Goal: Task Accomplishment & Management: Complete application form

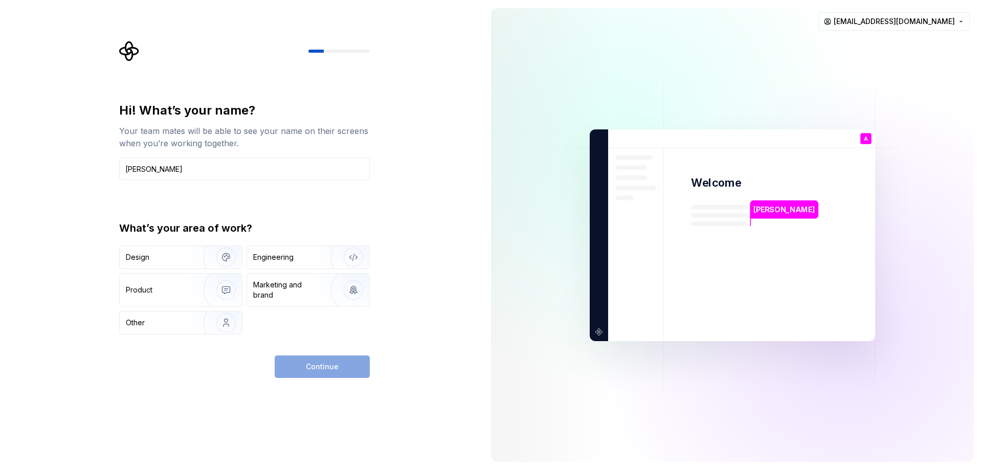
type input "[PERSON_NAME]"
click at [35, 248] on div "Hi! What’s your name? Your team mates will be able to see your name on their sc…" at bounding box center [241, 235] width 483 height 470
click at [144, 262] on div "Design" at bounding box center [181, 257] width 122 height 23
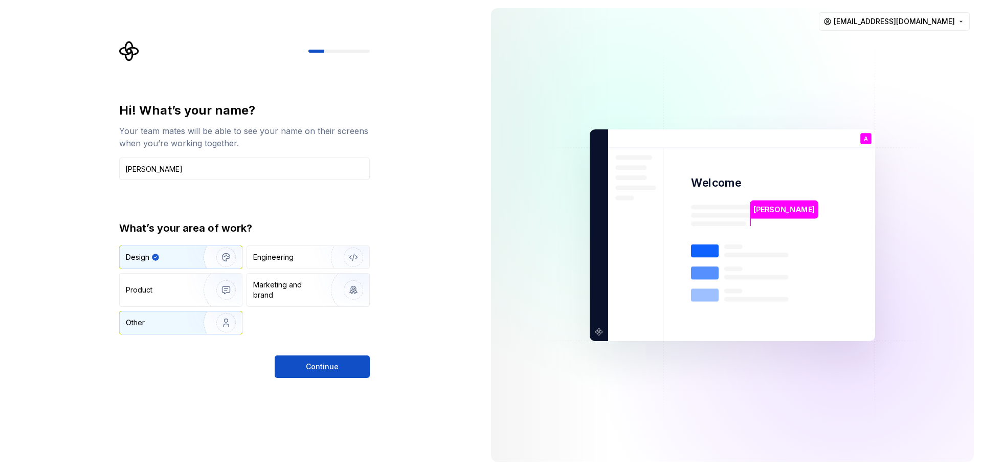
click at [184, 321] on div "Other" at bounding box center [156, 323] width 60 height 10
click at [332, 366] on span "Continue" at bounding box center [322, 367] width 33 height 10
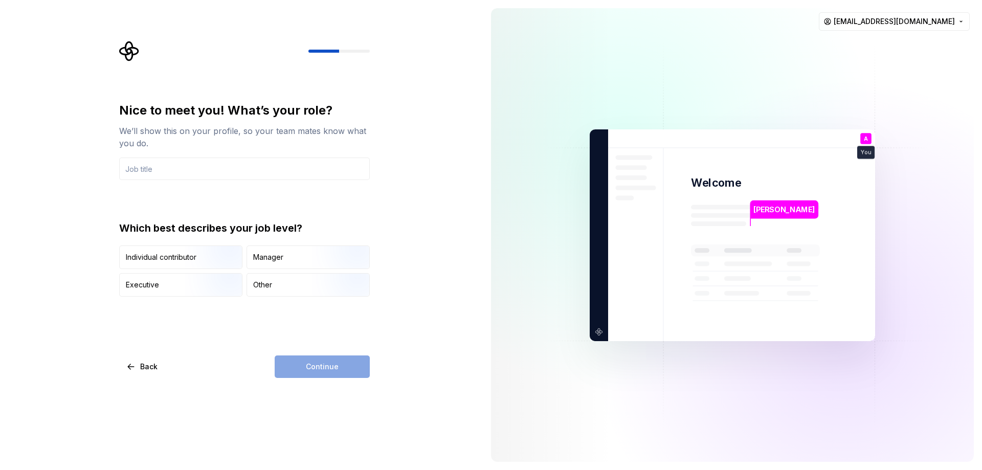
type input "F"
type input "Manager"
click at [293, 250] on div "Manager" at bounding box center [308, 257] width 122 height 23
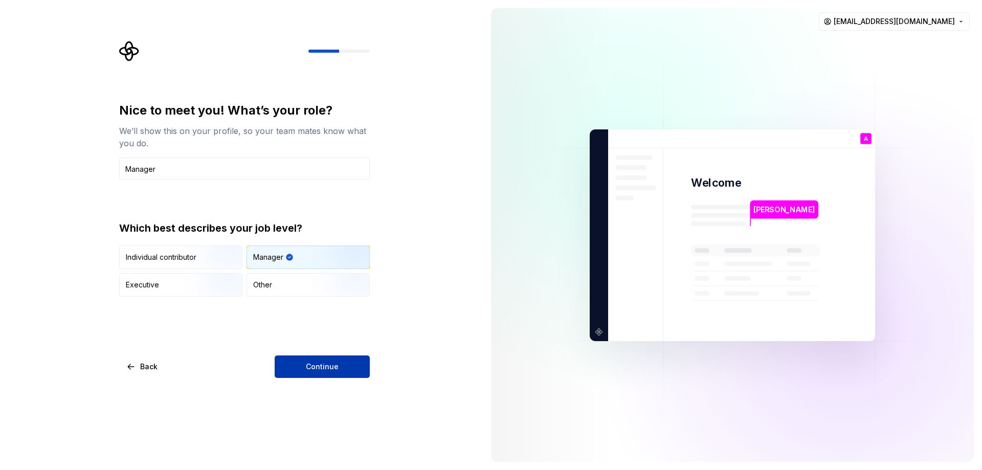
click at [321, 368] on span "Continue" at bounding box center [322, 367] width 33 height 10
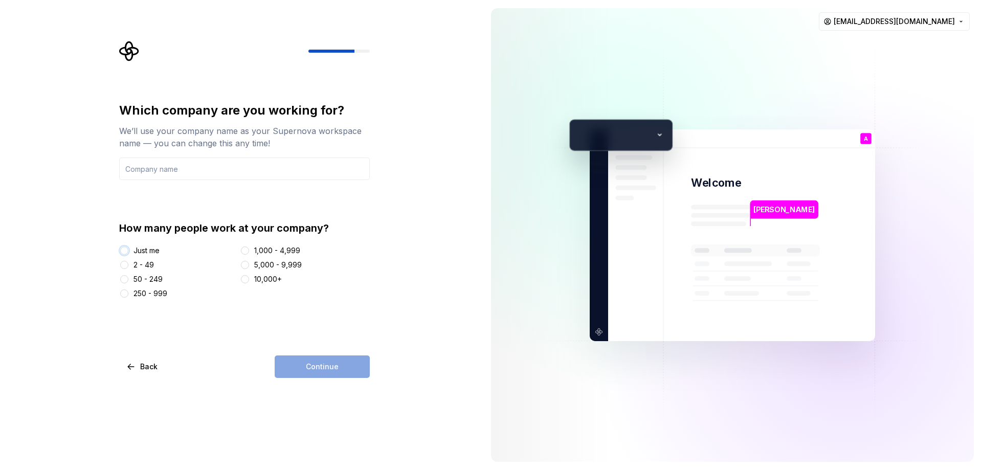
click at [125, 250] on button "Just me" at bounding box center [124, 250] width 8 height 8
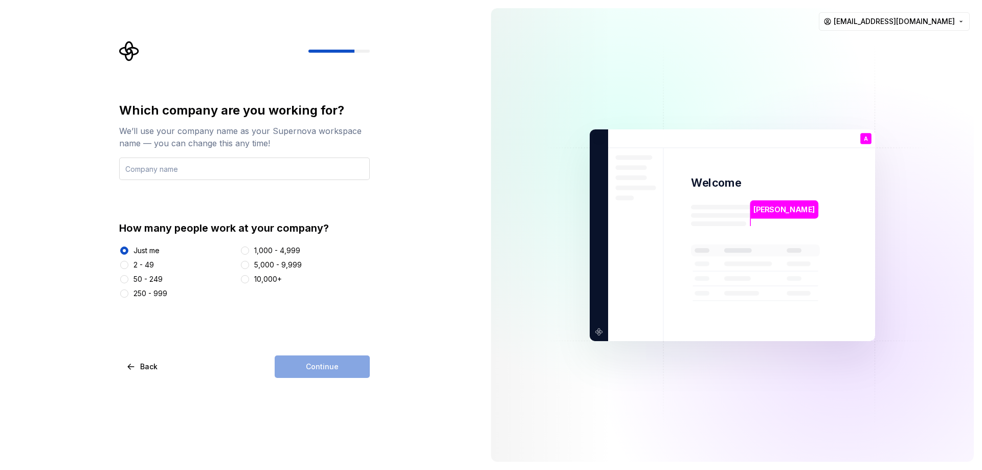
click at [133, 169] on input "text" at bounding box center [244, 169] width 251 height 23
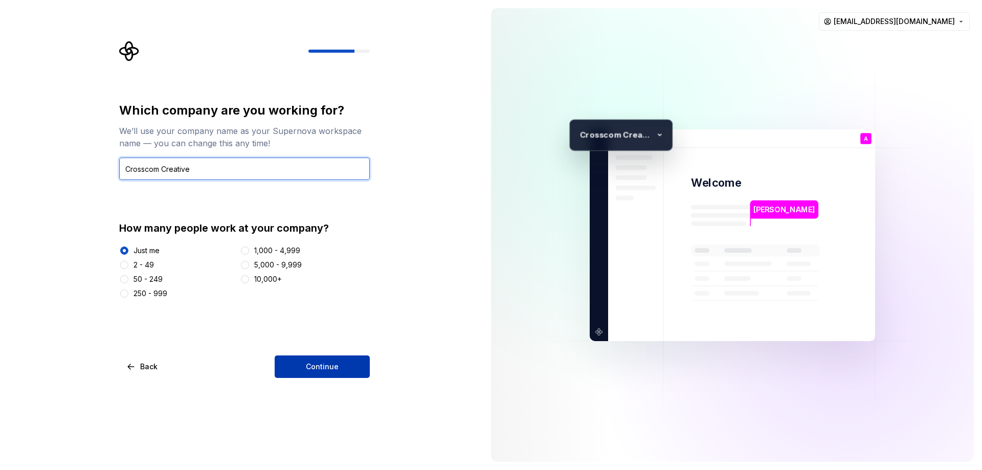
type input "Crosscom Creative"
click at [316, 363] on span "Continue" at bounding box center [322, 367] width 33 height 10
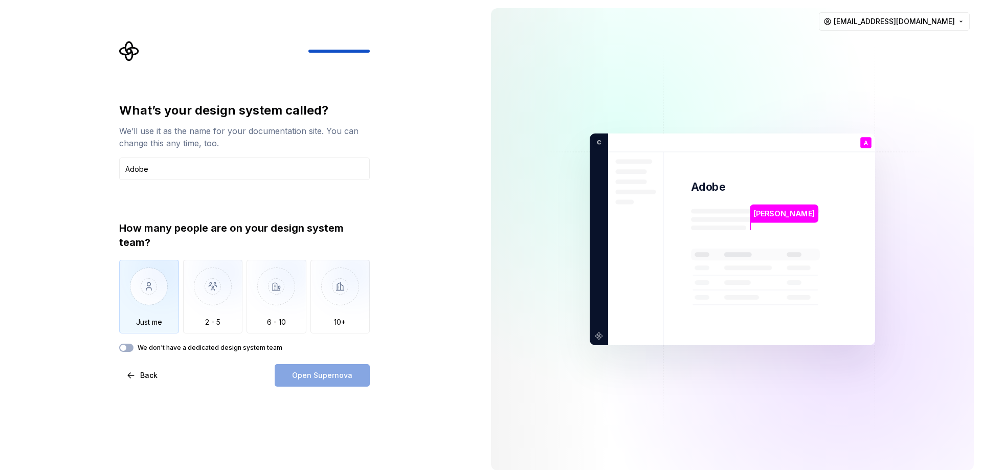
type input "Adobe"
click at [162, 294] on img "button" at bounding box center [149, 294] width 60 height 69
click at [129, 348] on button "We don't have a dedicated design system team" at bounding box center [126, 348] width 14 height 8
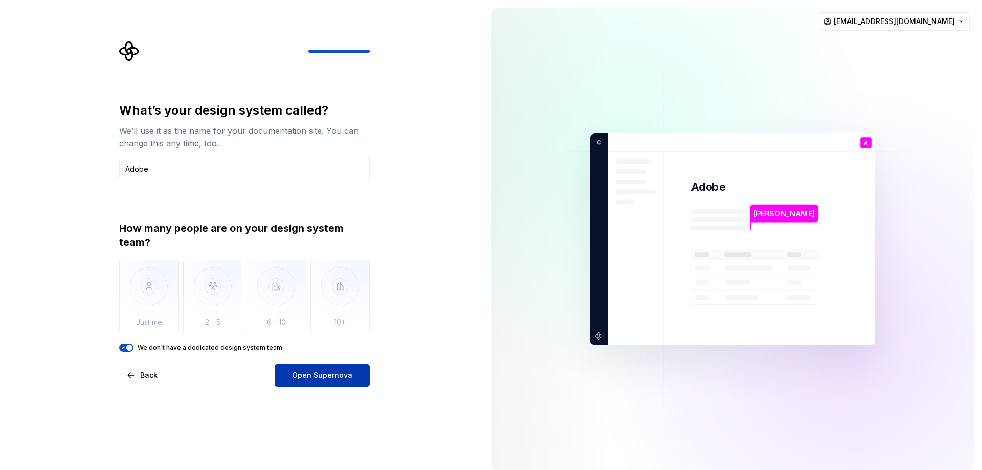
click at [331, 375] on span "Open Supernova" at bounding box center [322, 375] width 60 height 10
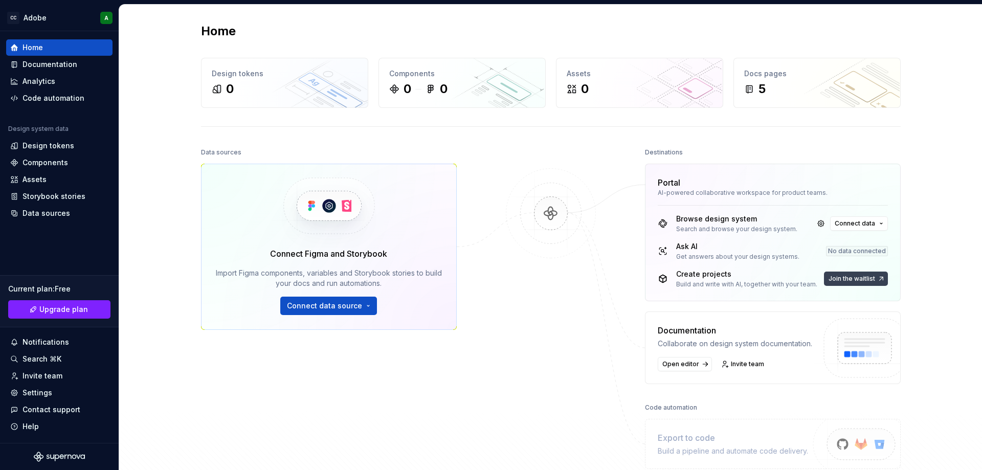
click at [852, 280] on span "Join the waitlist" at bounding box center [851, 279] width 47 height 8
click at [43, 98] on div "Code automation" at bounding box center [54, 98] width 62 height 10
